Goal: Transaction & Acquisition: Purchase product/service

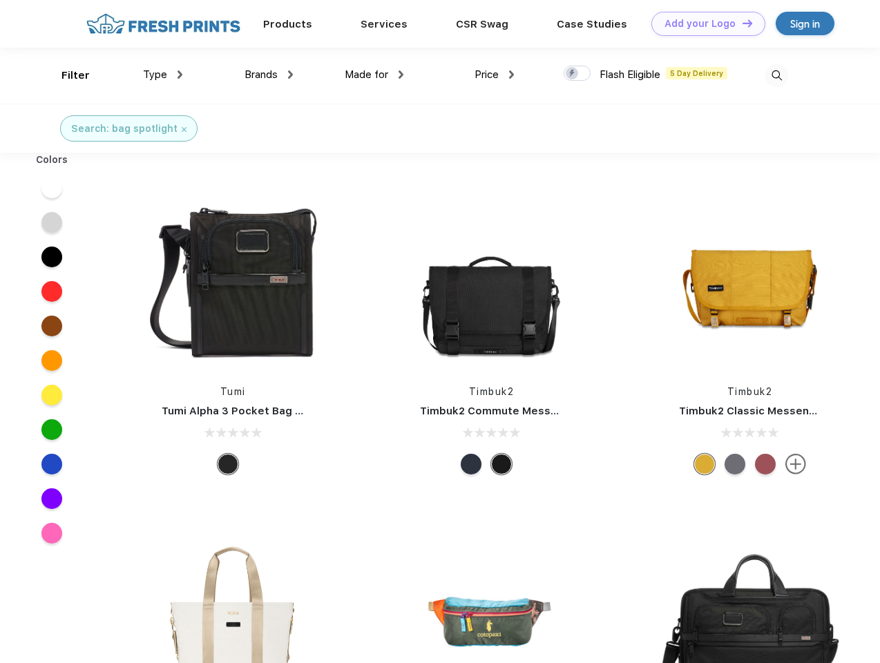
scroll to position [1, 0]
click at [703, 23] on link "Add your Logo Design Tool" at bounding box center [708, 24] width 114 height 24
click at [0, 0] on div "Design Tool" at bounding box center [0, 0] width 0 height 0
click at [741, 23] on link "Add your Logo Design Tool" at bounding box center [708, 24] width 114 height 24
click at [66, 75] on div "Filter" at bounding box center [75, 76] width 28 height 16
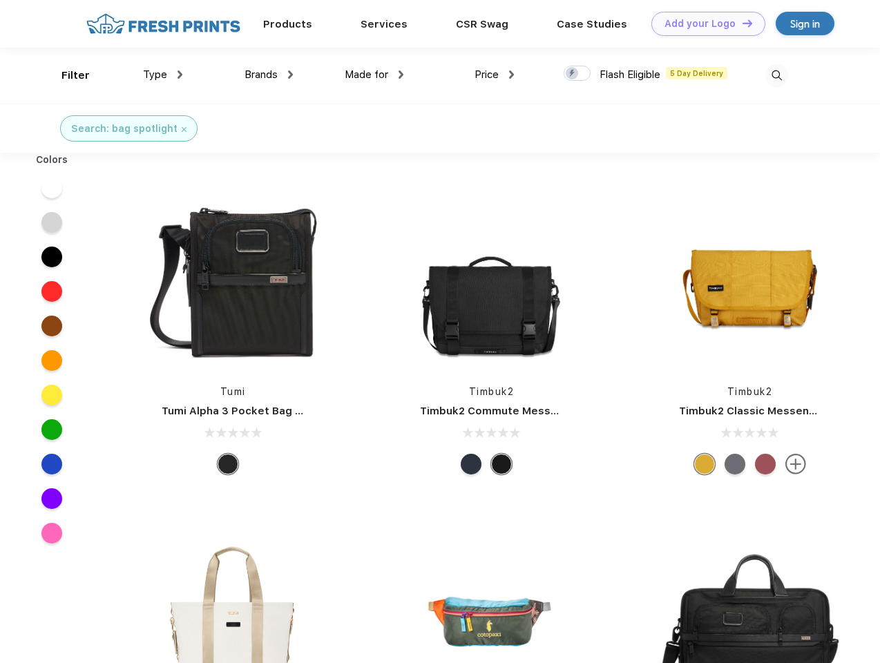
click at [163, 75] on span "Type" at bounding box center [155, 74] width 24 height 12
click at [269, 75] on span "Brands" at bounding box center [260, 74] width 33 height 12
click at [374, 75] on span "Made for" at bounding box center [367, 74] width 44 height 12
click at [494, 75] on span "Price" at bounding box center [486, 74] width 24 height 12
click at [577, 74] on div at bounding box center [577, 73] width 27 height 15
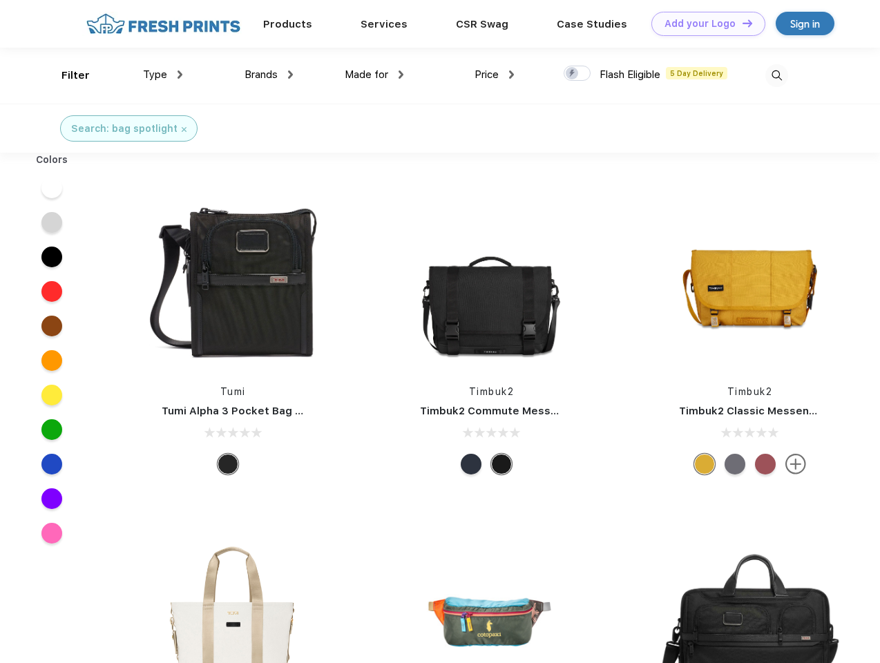
click at [573, 74] on input "checkbox" at bounding box center [568, 69] width 9 height 9
click at [776, 75] on img at bounding box center [776, 75] width 23 height 23
